Goal: Find specific page/section: Find specific page/section

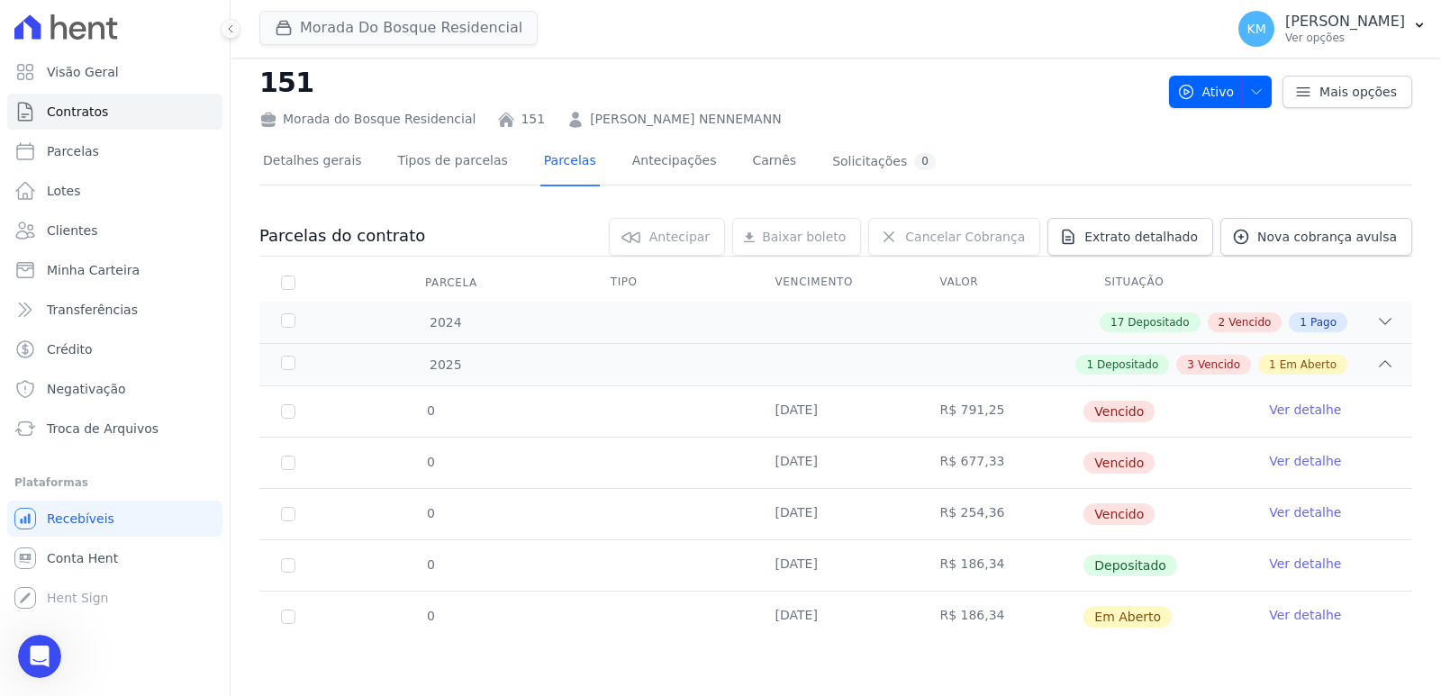
scroll to position [5916, 0]
click at [300, 25] on button "Morada Do Bosque Residencial" at bounding box center [398, 28] width 278 height 34
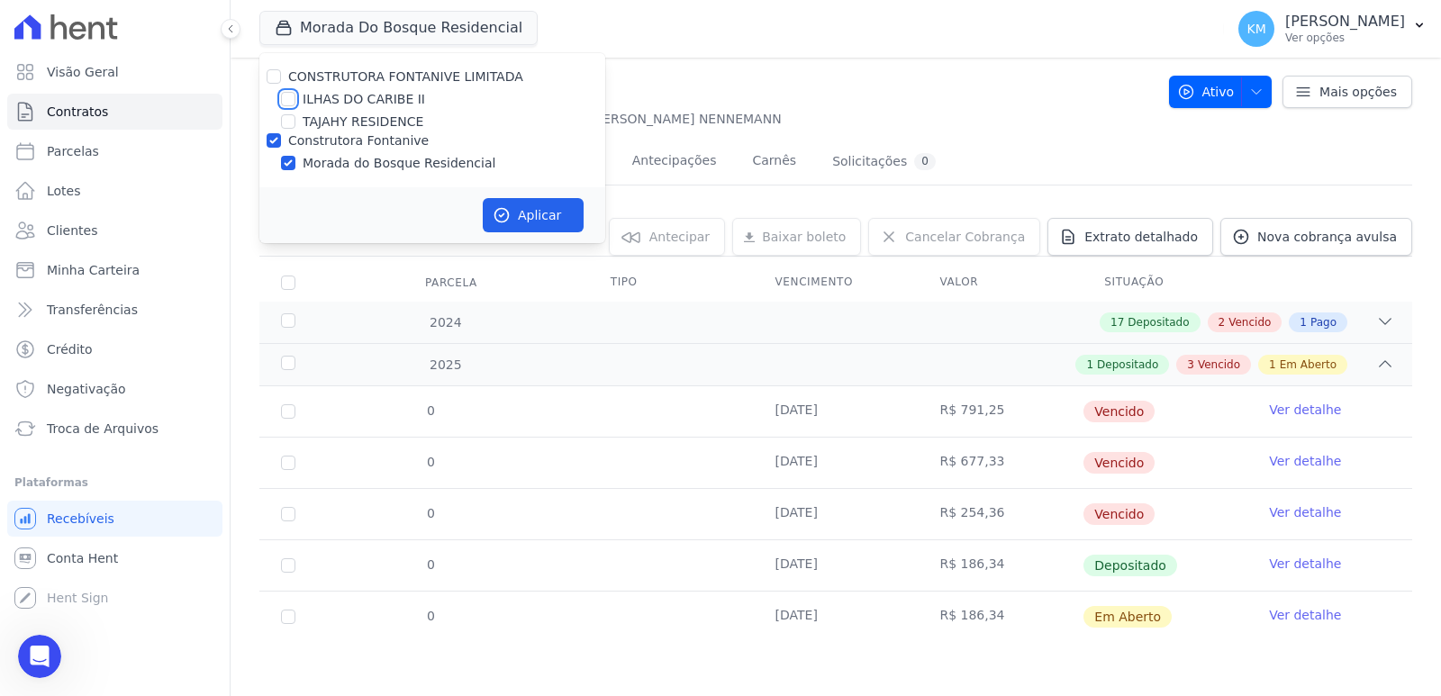
click at [287, 98] on input "ILHAS DO CARIBE II" at bounding box center [288, 99] width 14 height 14
checkbox input "true"
click at [283, 132] on div "Construtora Fontanive" at bounding box center [432, 140] width 346 height 19
click at [274, 136] on input "Construtora Fontanive" at bounding box center [274, 140] width 14 height 14
checkbox input "false"
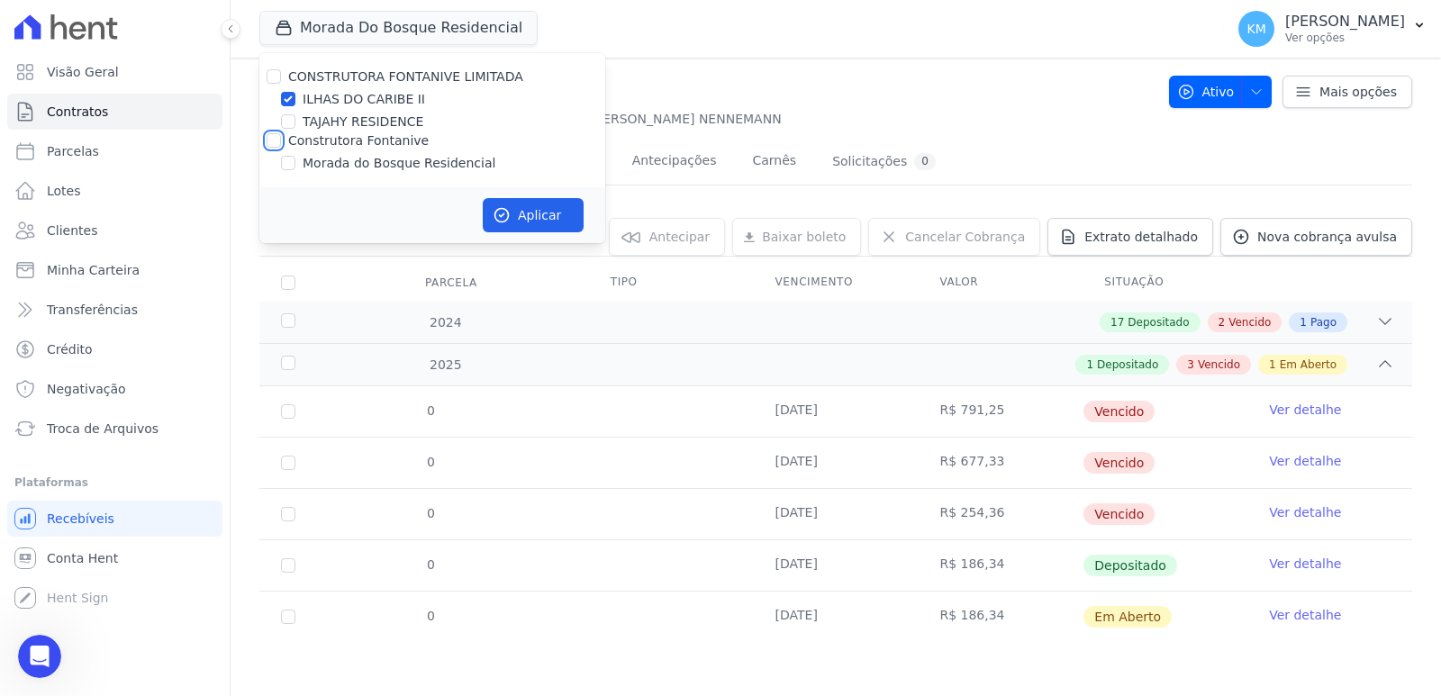
checkbox input "false"
click at [541, 217] on button "Aplicar" at bounding box center [533, 215] width 101 height 34
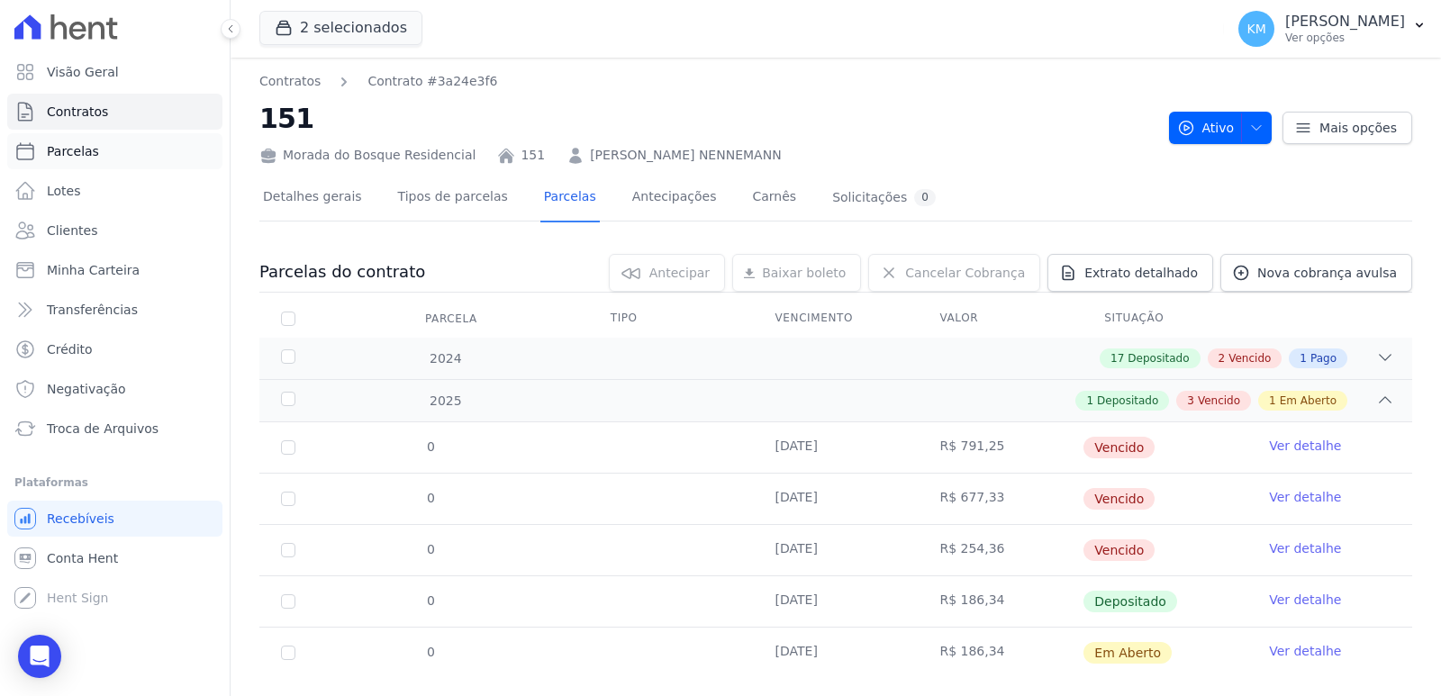
click at [75, 156] on span "Parcelas" at bounding box center [73, 151] width 52 height 18
select select
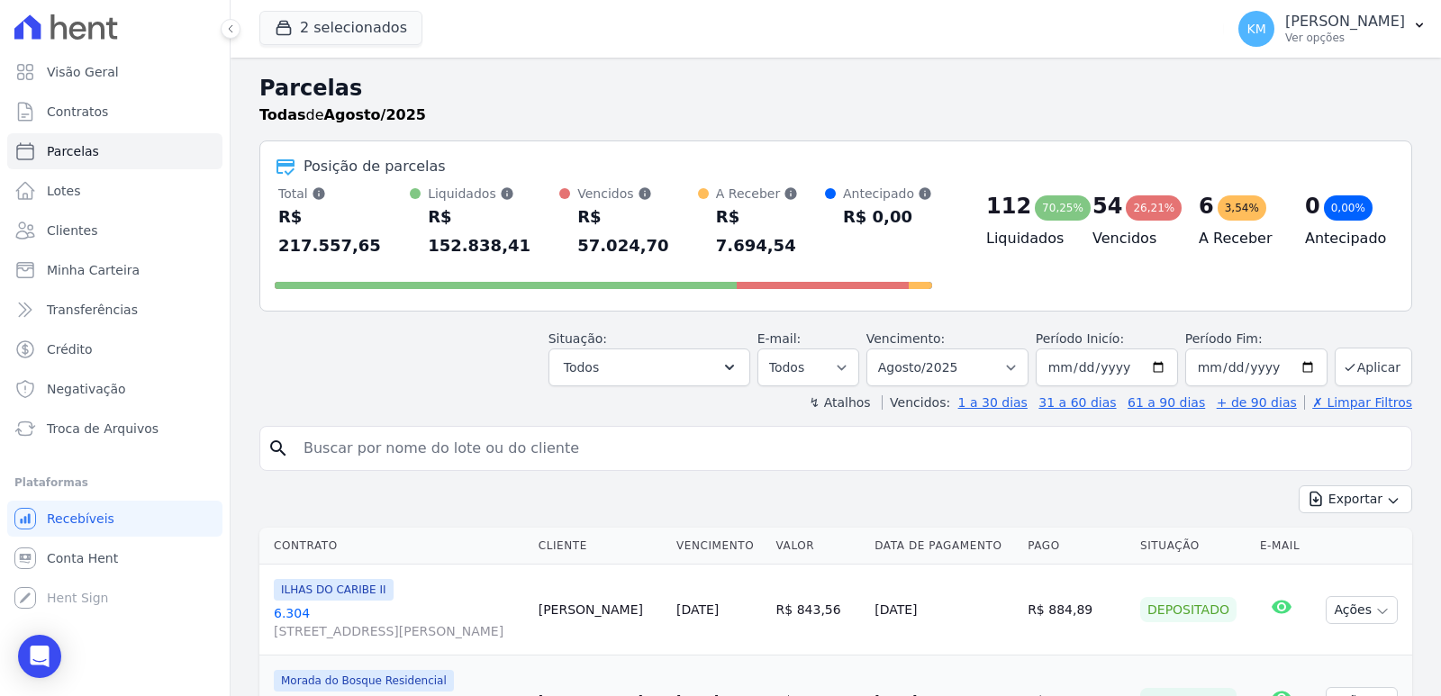
click at [532, 430] on input "search" at bounding box center [848, 448] width 1111 height 36
type input "[PERSON_NAME]"
select select
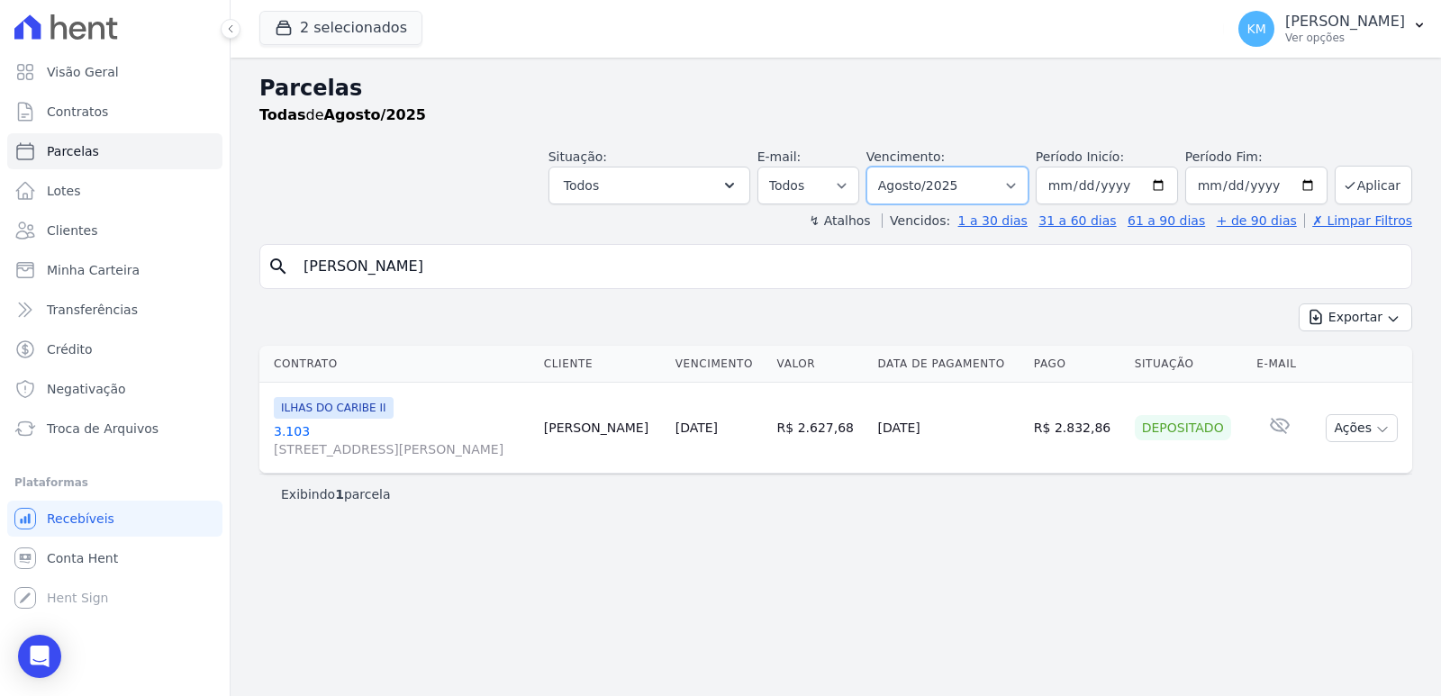
click at [933, 181] on select "Filtrar por período ──────── Todos os meses Agosto/2022 Setembro/2022 Outubro/2…" at bounding box center [947, 186] width 162 height 38
select select "09/2025"
click at [892, 167] on select "Filtrar por período ──────── Todos os meses Agosto/2022 Setembro/2022 Outubro/2…" at bounding box center [947, 186] width 162 height 38
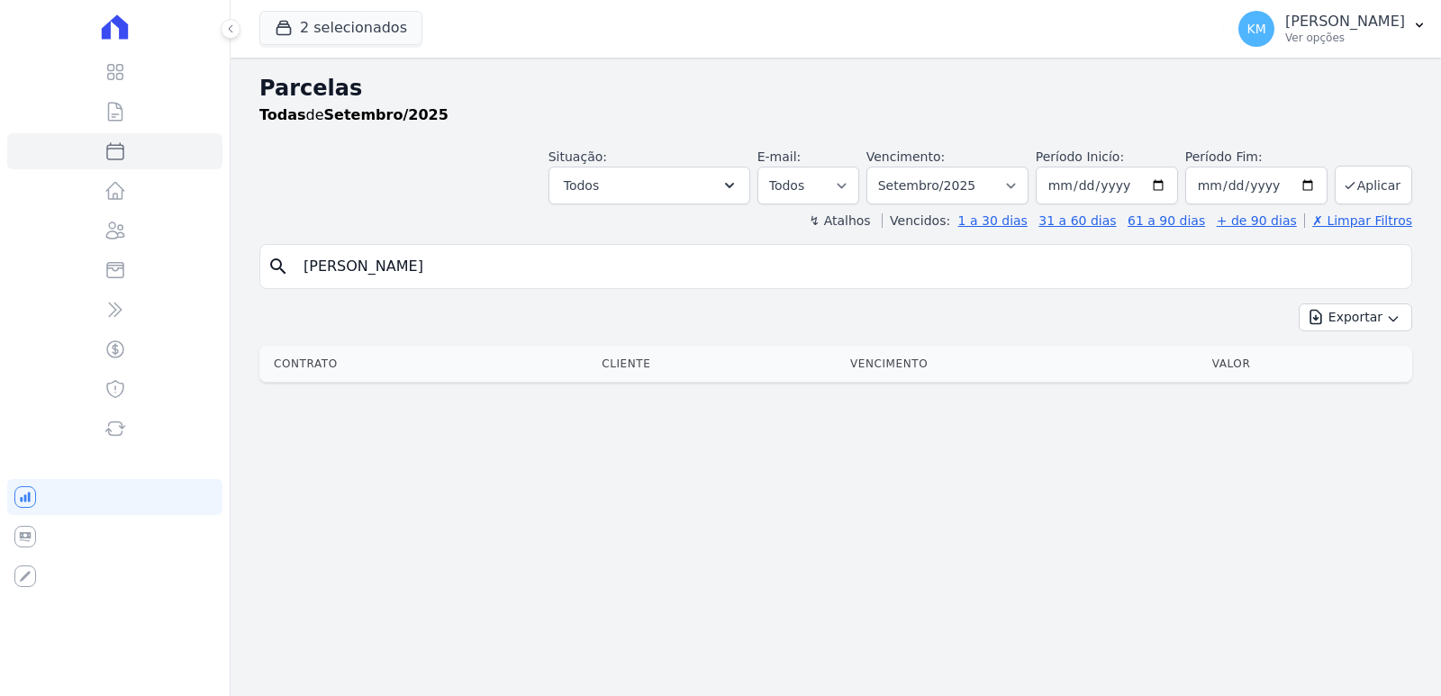
select select
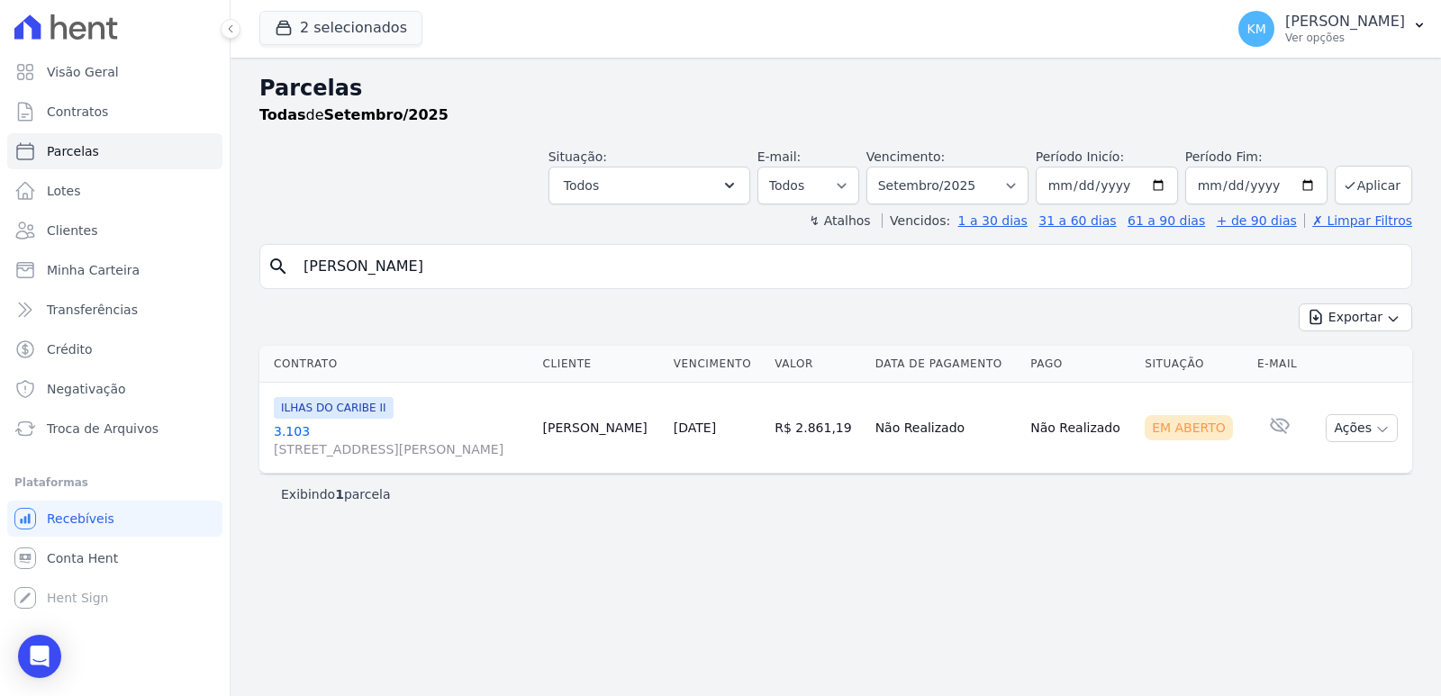
select select
